Goal: Task Accomplishment & Management: Complete application form

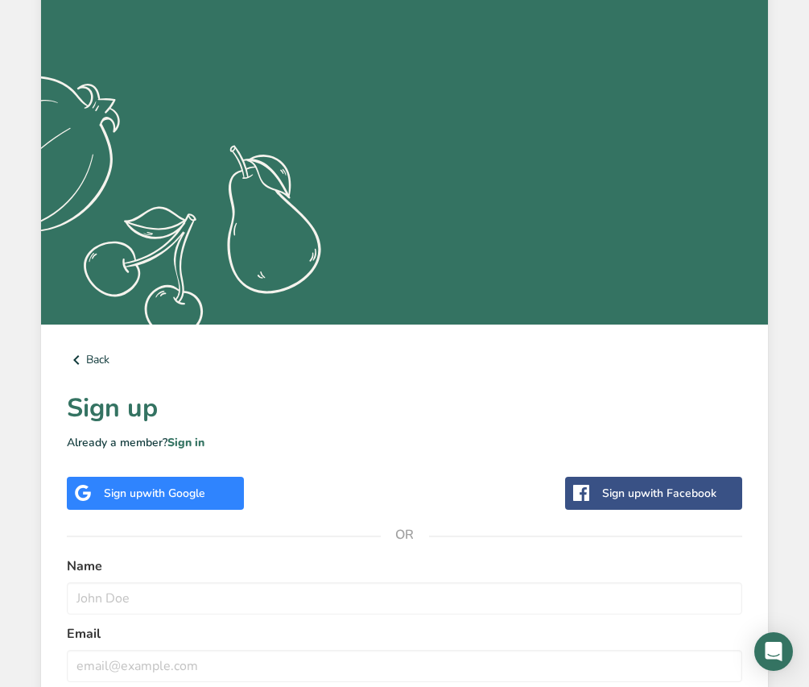
scroll to position [310, 0]
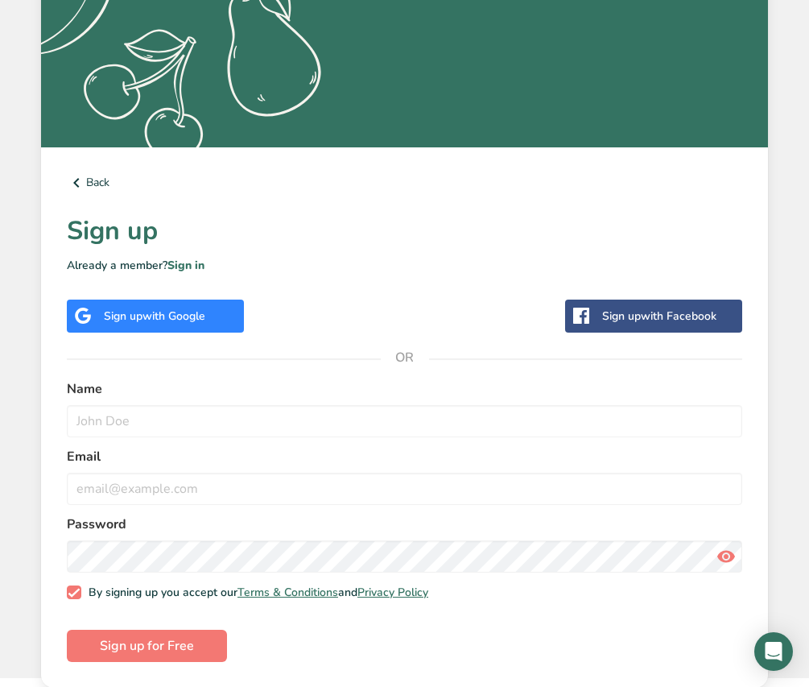
click at [175, 321] on span "with Google" at bounding box center [174, 315] width 63 height 15
